Goal: Task Accomplishment & Management: Manage account settings

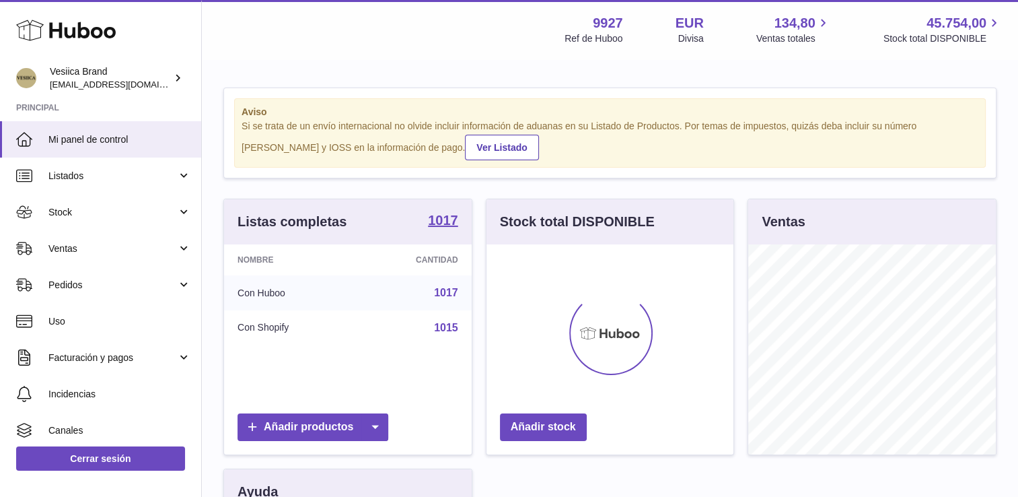
scroll to position [210, 248]
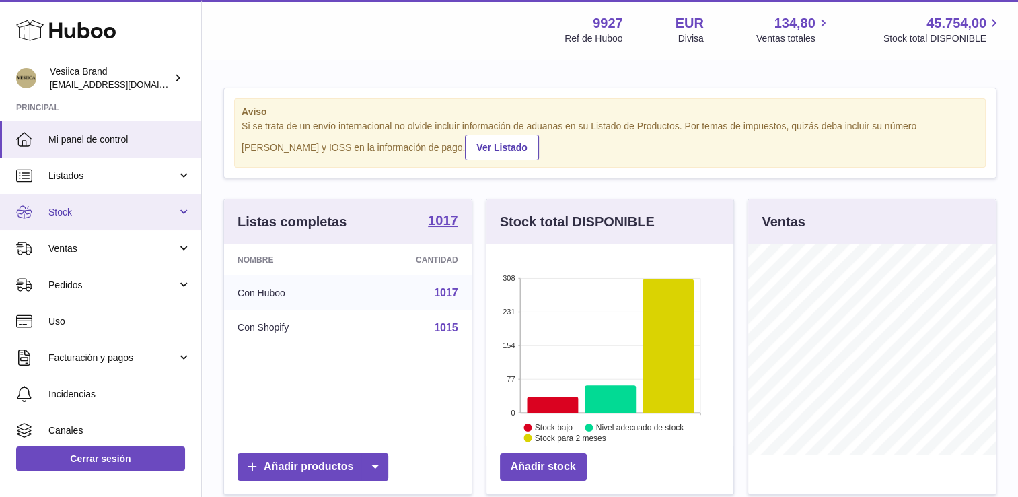
click at [109, 211] on span "Stock" at bounding box center [112, 212] width 128 height 13
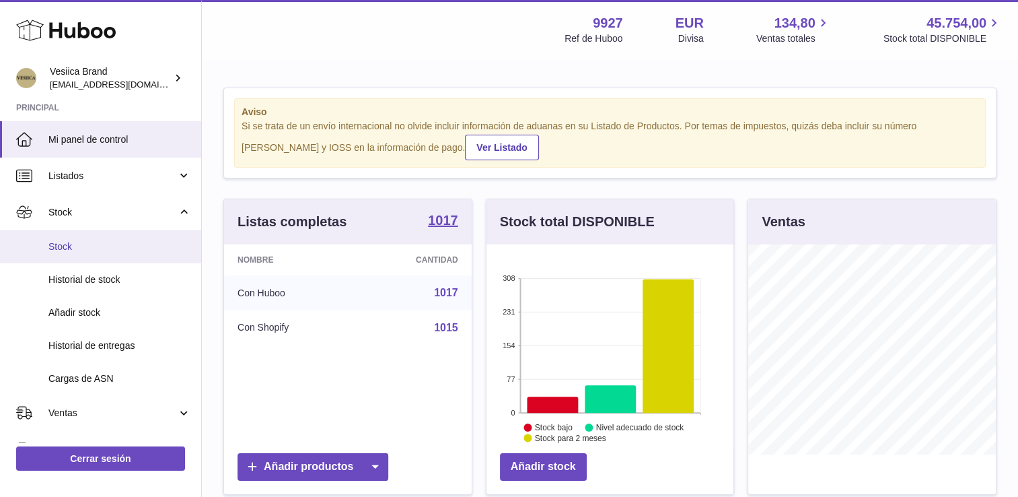
click at [107, 246] on span "Stock" at bounding box center [119, 246] width 143 height 13
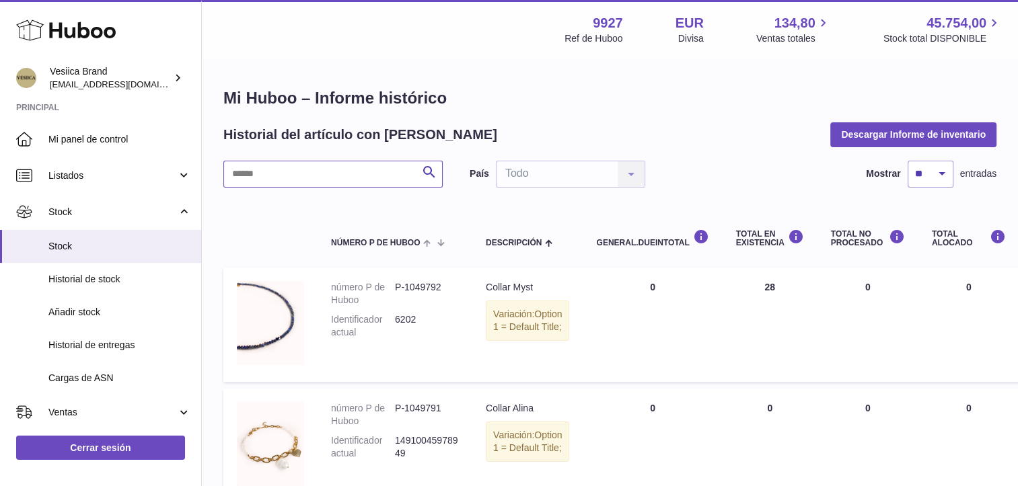
click at [277, 172] on input "text" at bounding box center [332, 174] width 219 height 27
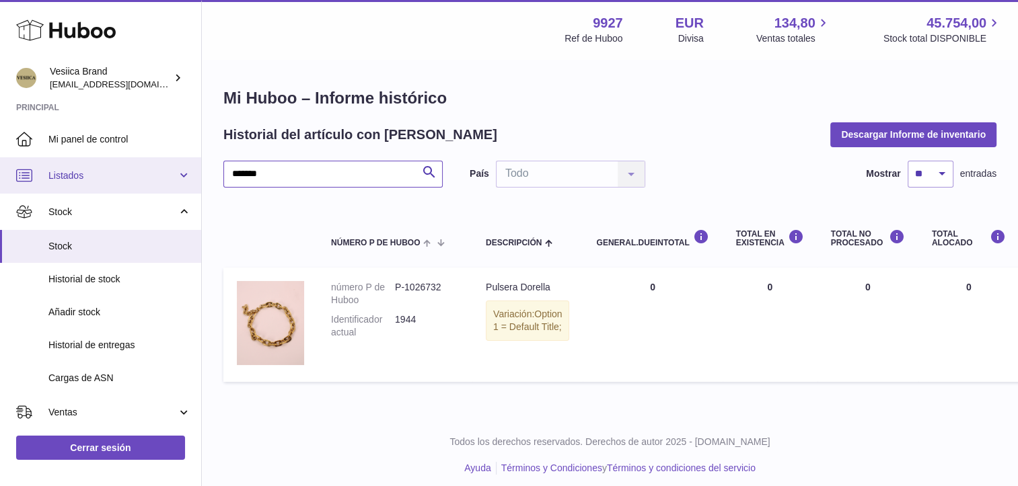
drag, startPoint x: 31, startPoint y: 167, endPoint x: 13, endPoint y: 166, distance: 17.5
click at [14, 166] on div "Huboo Vesiica Brand [EMAIL_ADDRESS][DOMAIN_NAME] Principal Mi panel de control …" at bounding box center [509, 247] width 1018 height 495
type input "*********"
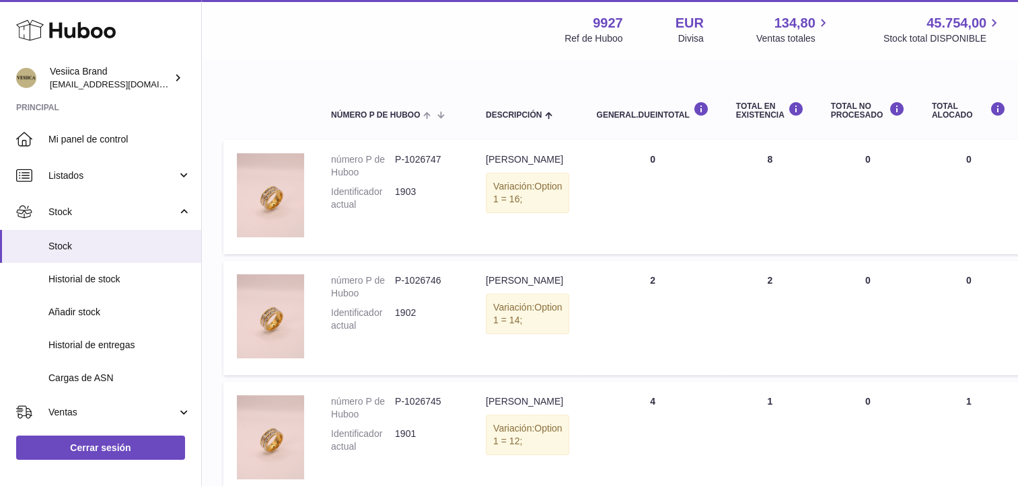
scroll to position [135, 0]
